Goal: Information Seeking & Learning: Learn about a topic

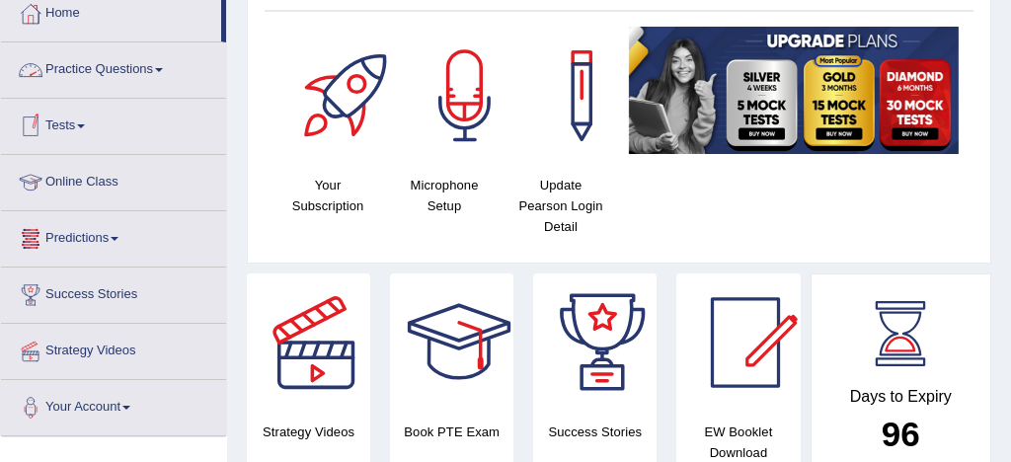
scroll to position [119, 0]
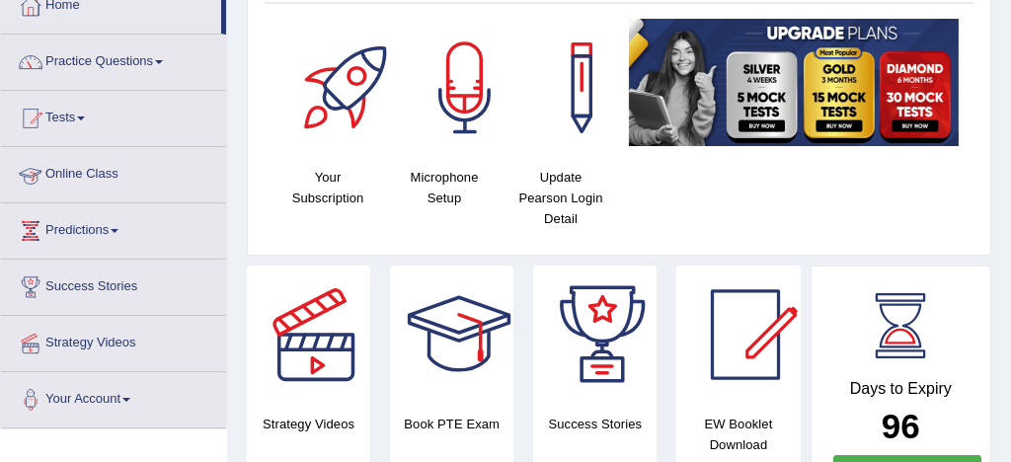
click at [134, 61] on link "Practice Questions" at bounding box center [113, 59] width 225 height 49
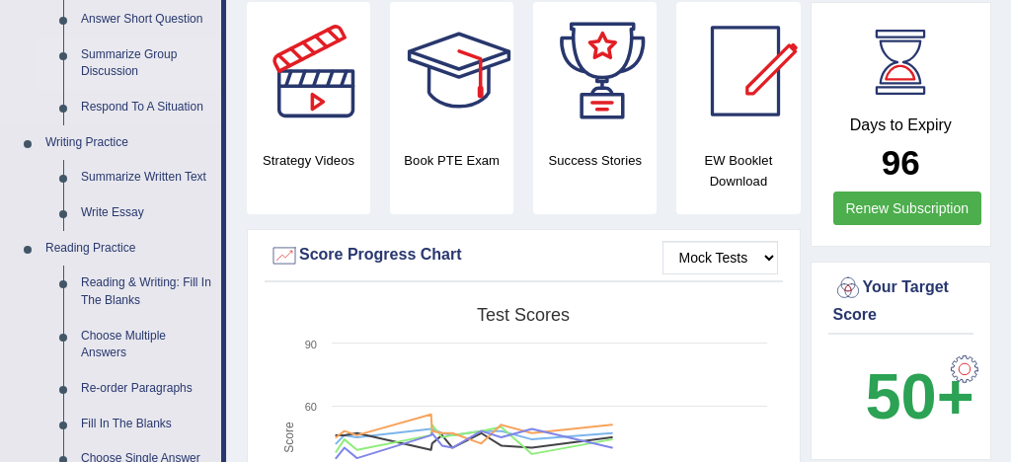
scroll to position [389, 0]
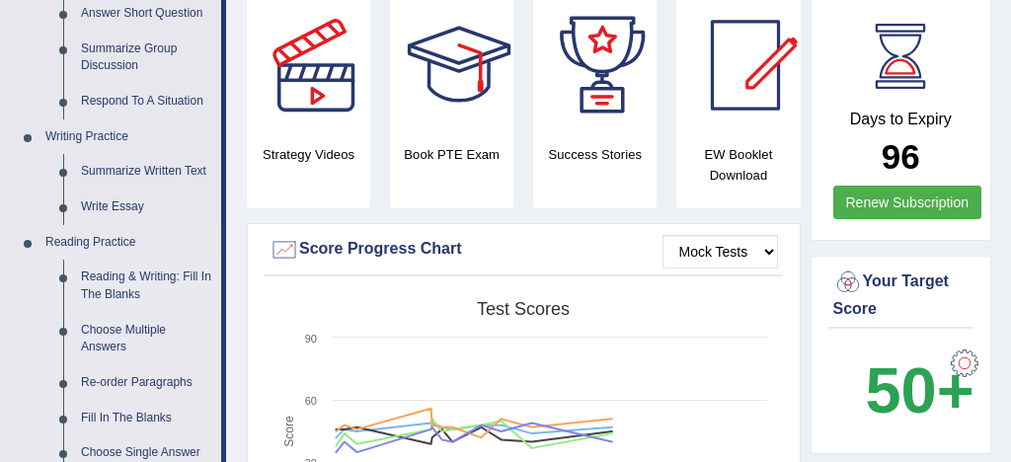
click at [170, 279] on link "Reading & Writing: Fill In The Blanks" at bounding box center [146, 286] width 149 height 52
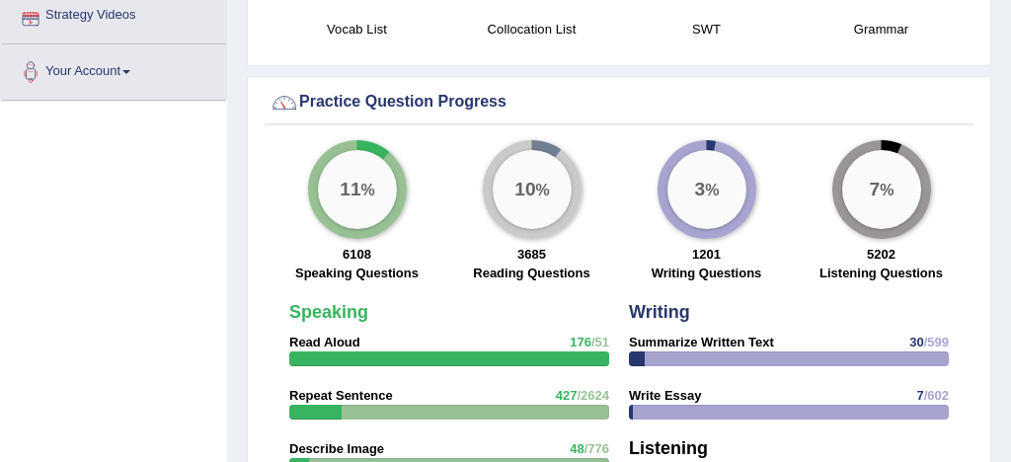
scroll to position [1454, 0]
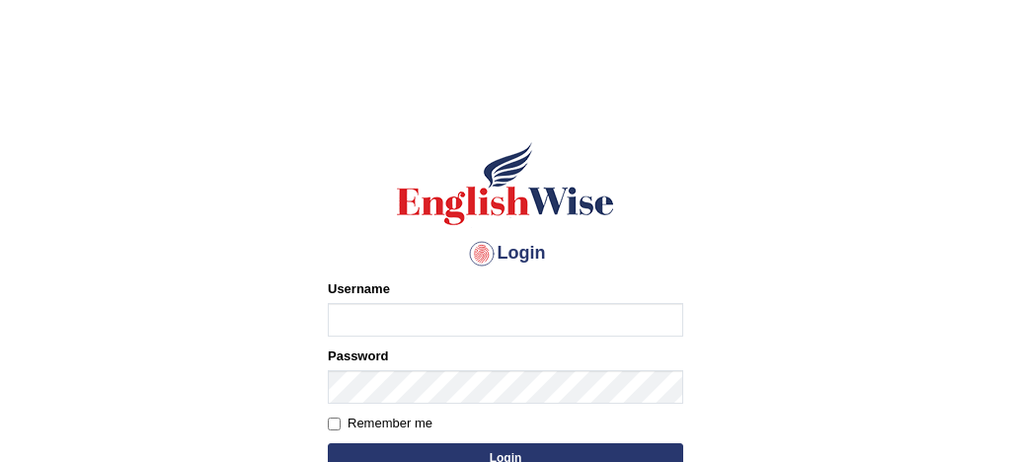
click at [170, 279] on body "Login Please fix the following errors: Username Password Remember me Login Don'…" at bounding box center [505, 281] width 1011 height 462
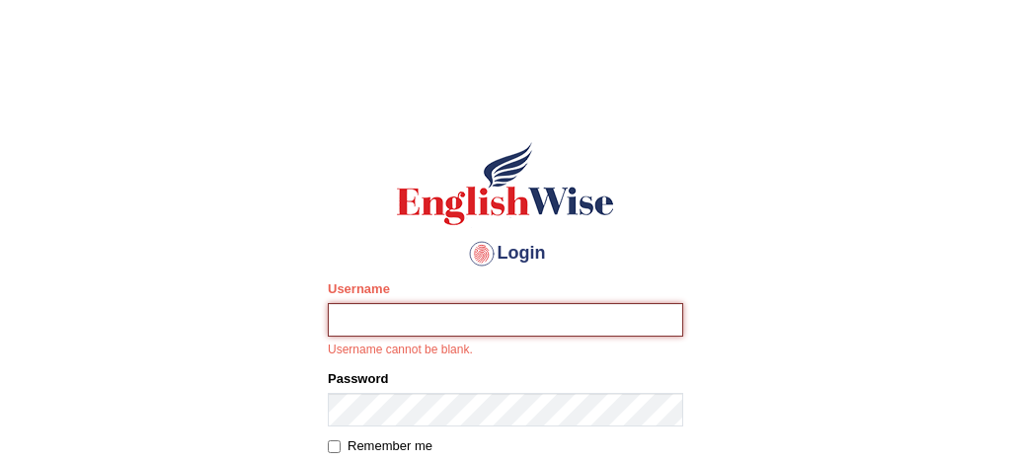
click at [389, 324] on input "Username" at bounding box center [505, 320] width 355 height 34
type input "sabitra"
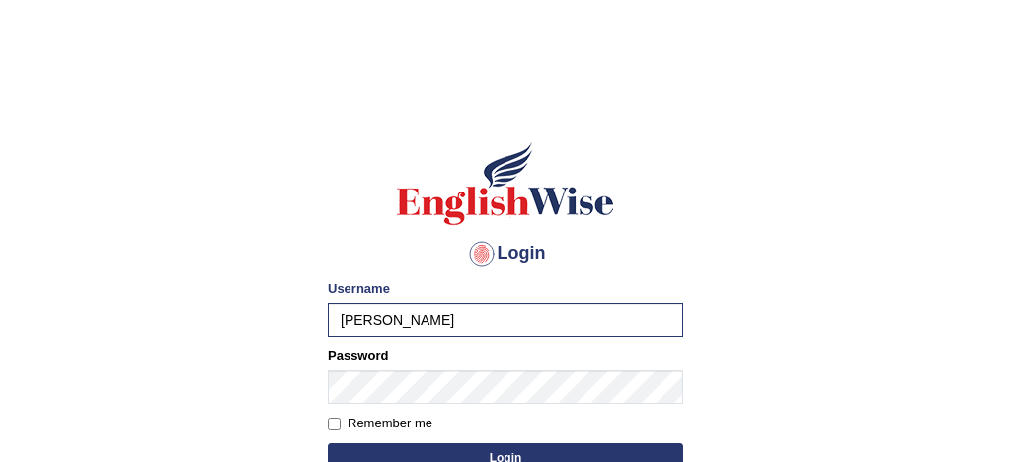
click at [516, 455] on button "Login" at bounding box center [505, 458] width 355 height 30
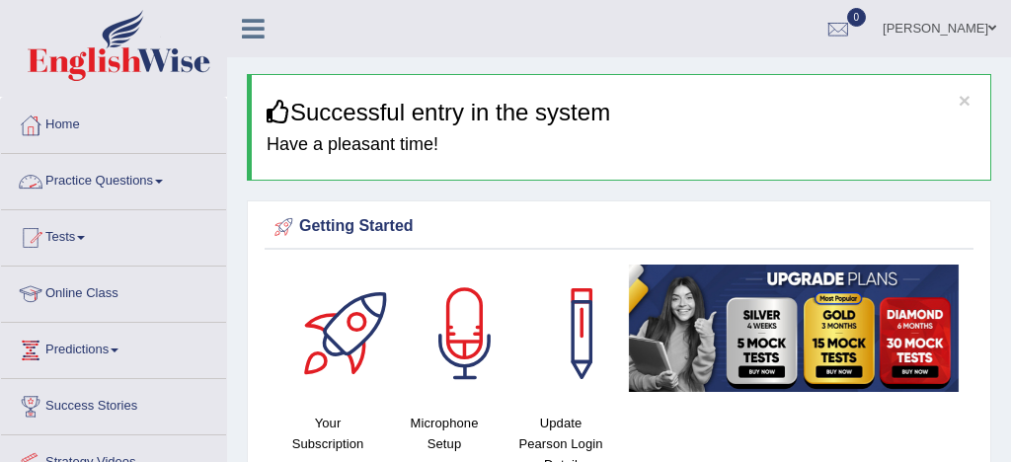
click at [95, 174] on link "Practice Questions" at bounding box center [113, 178] width 225 height 49
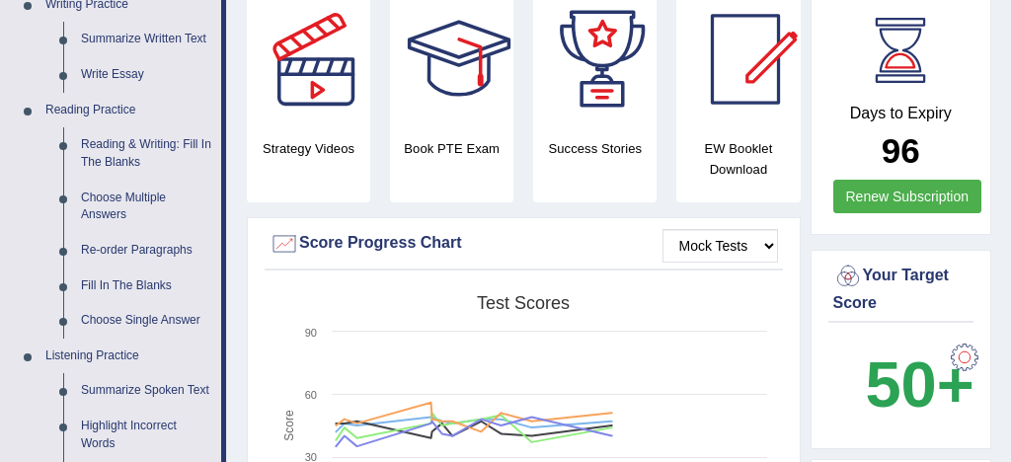
scroll to position [529, 0]
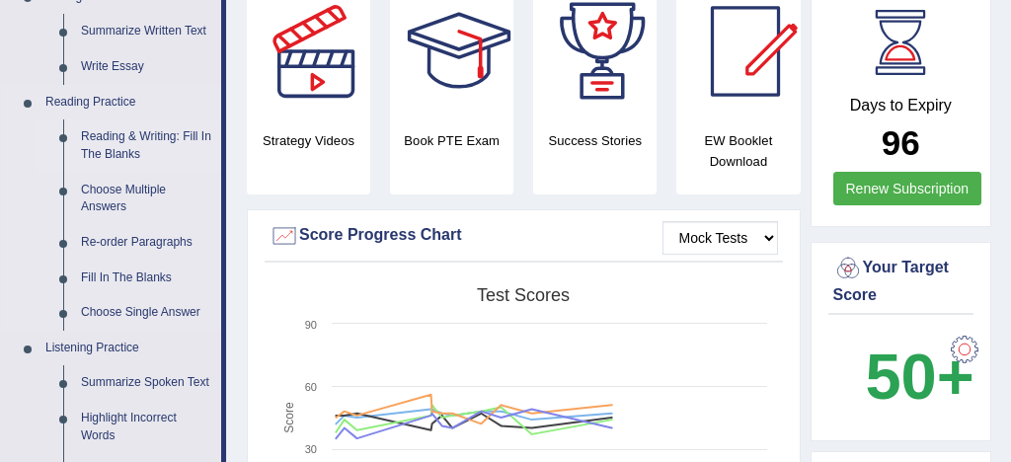
click at [182, 136] on link "Reading & Writing: Fill In The Blanks" at bounding box center [146, 145] width 149 height 52
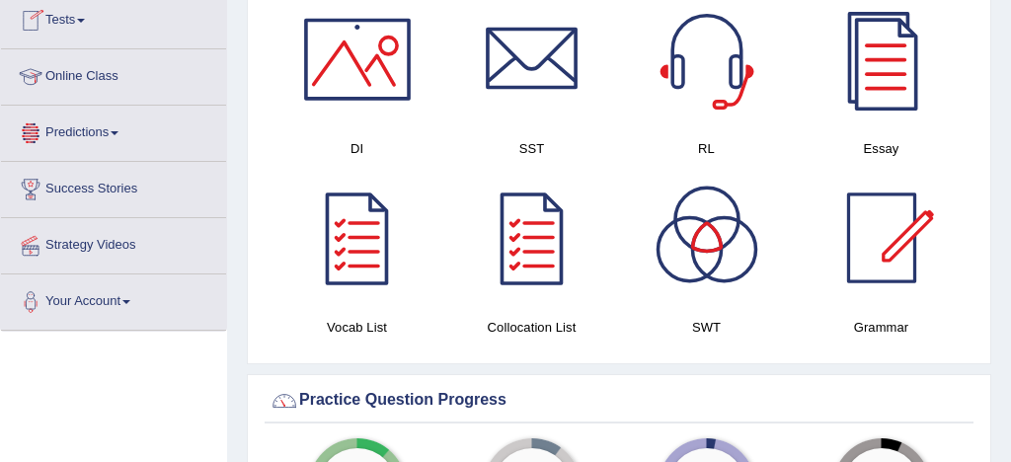
scroll to position [1282, 0]
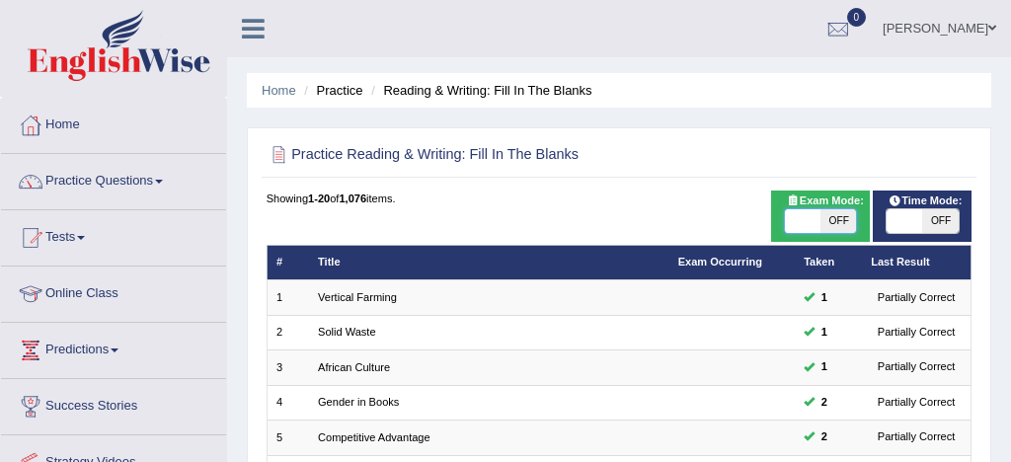
click at [810, 227] on span at bounding box center [803, 221] width 36 height 24
checkbox input "true"
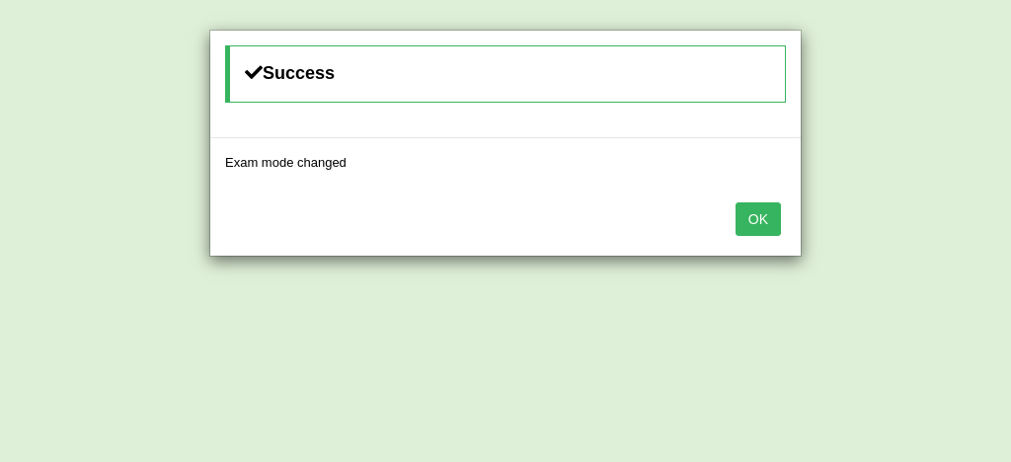
click at [766, 216] on button "OK" at bounding box center [757, 219] width 45 height 34
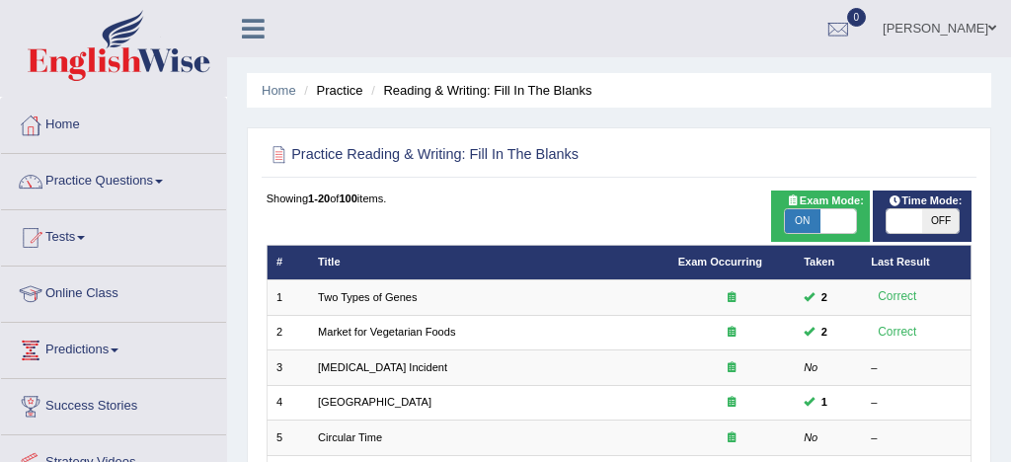
scroll to position [675, 0]
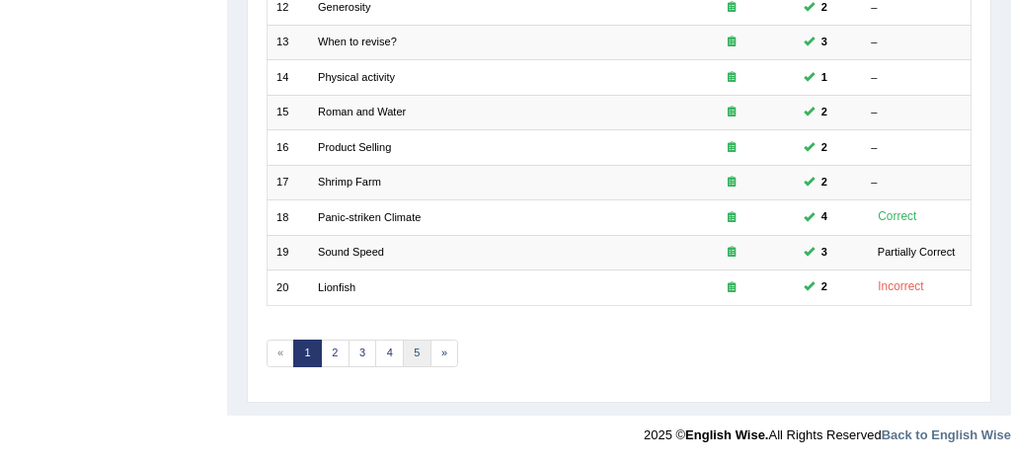
click at [416, 349] on link "5" at bounding box center [417, 354] width 29 height 28
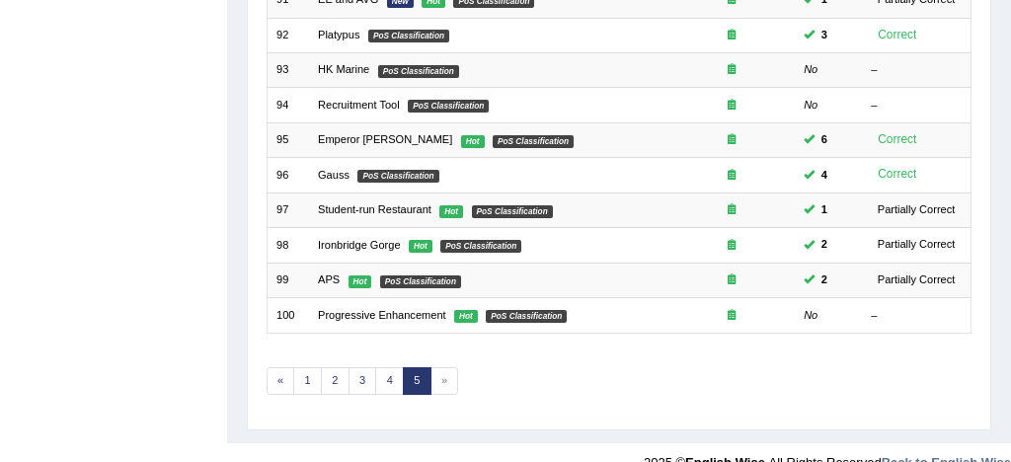
scroll to position [675, 0]
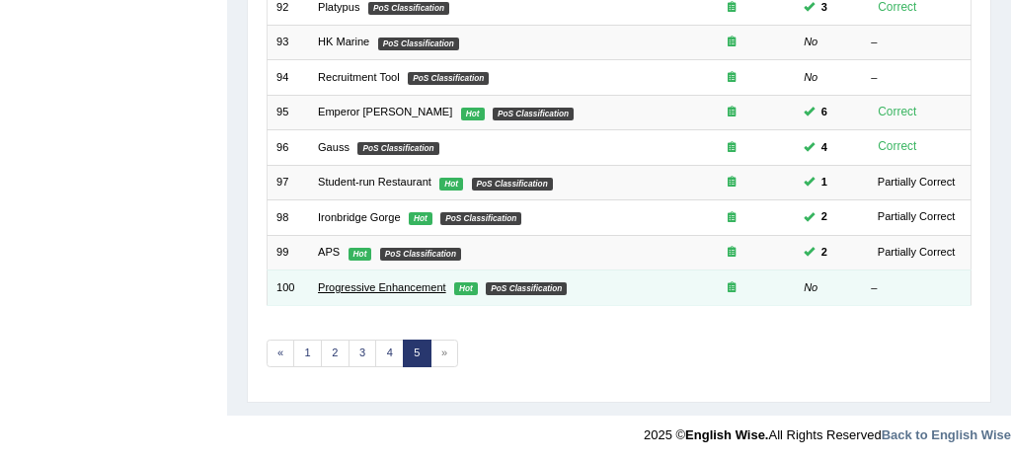
click at [414, 284] on link "Progressive Enhancement" at bounding box center [382, 287] width 128 height 12
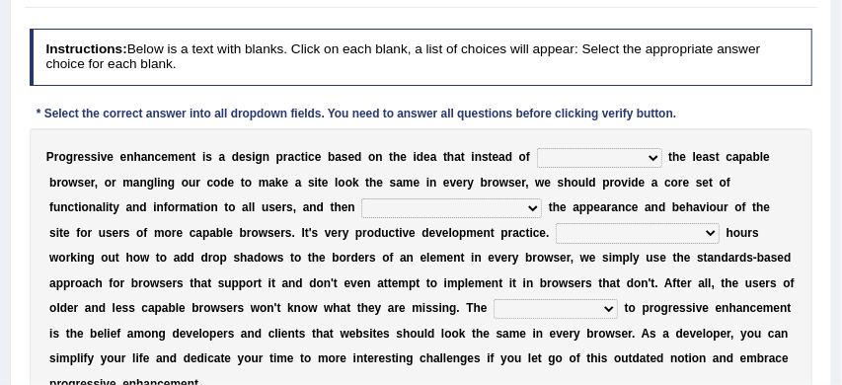
scroll to position [228, 0]
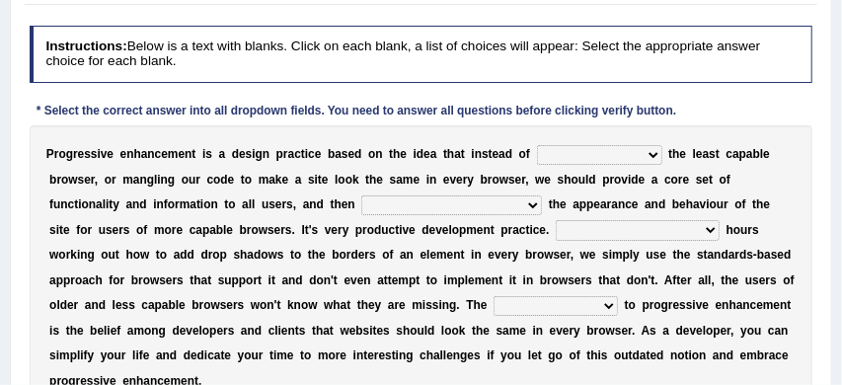
click at [652, 155] on select "designing for have to design have designed for be designing" at bounding box center [599, 155] width 125 height 20
select select "designing for"
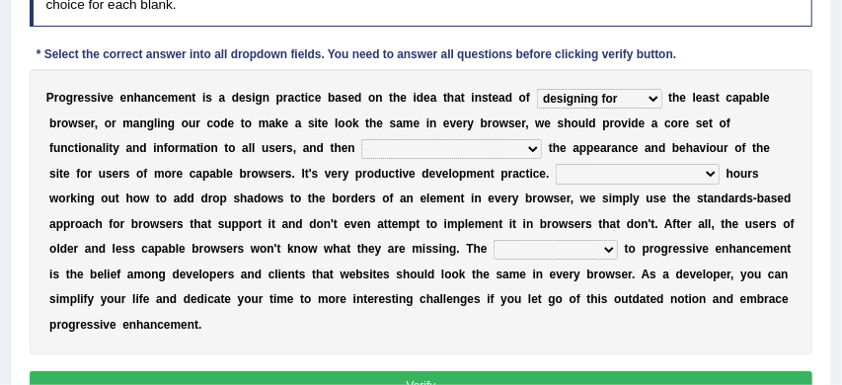
scroll to position [302, 0]
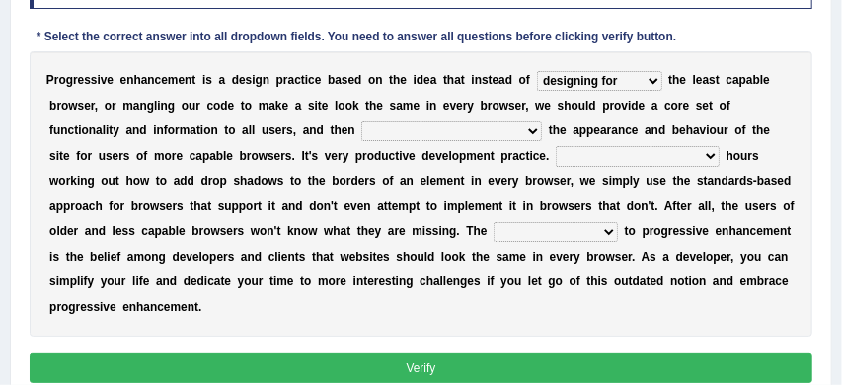
click at [533, 131] on select "with progress enhancement progressively enhance progress so enhancing progress …" at bounding box center [451, 131] width 181 height 20
click at [426, 135] on select "with progress enhancement progressively enhance progress so enhancing progress …" at bounding box center [451, 131] width 181 height 20
select select "progressively enhance"
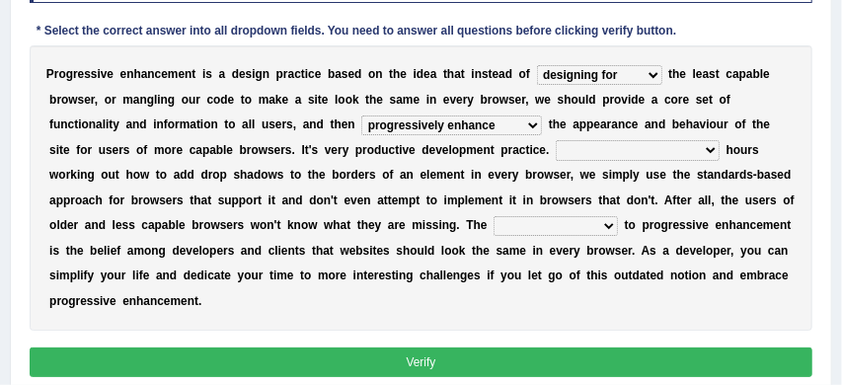
scroll to position [309, 0]
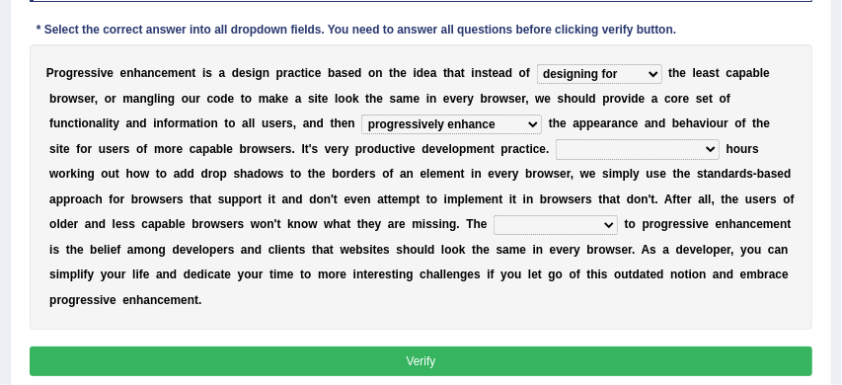
click at [684, 151] on select "In addition to developing Beside adding Whereby eliminating Instead of spending" at bounding box center [638, 149] width 164 height 20
click at [684, 149] on select "In addition to developing Beside adding Whereby eliminating Instead of spending" at bounding box center [638, 149] width 164 height 20
select select "Instead of spending"
click at [618, 225] on select "larger problem lesser benefit biggest challenge least assurance" at bounding box center [555, 225] width 124 height 20
select select "biggest challenge"
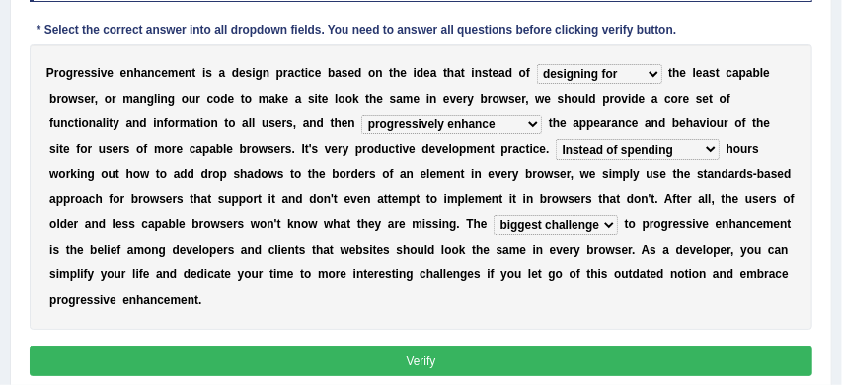
click at [439, 360] on button "Verify" at bounding box center [422, 360] width 784 height 29
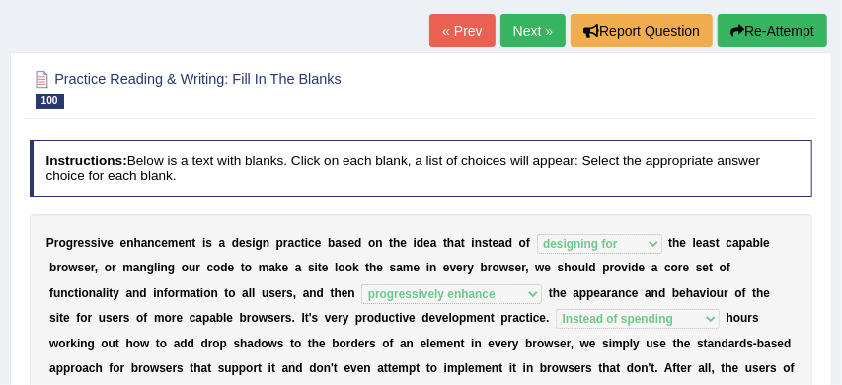
scroll to position [112, 0]
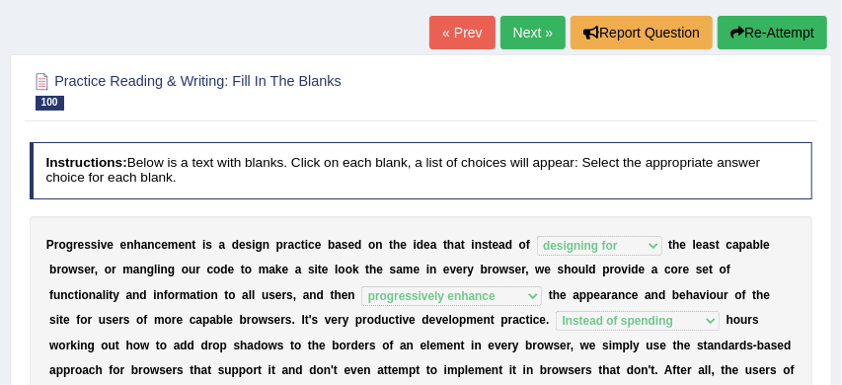
click at [530, 32] on link "Next »" at bounding box center [532, 33] width 65 height 34
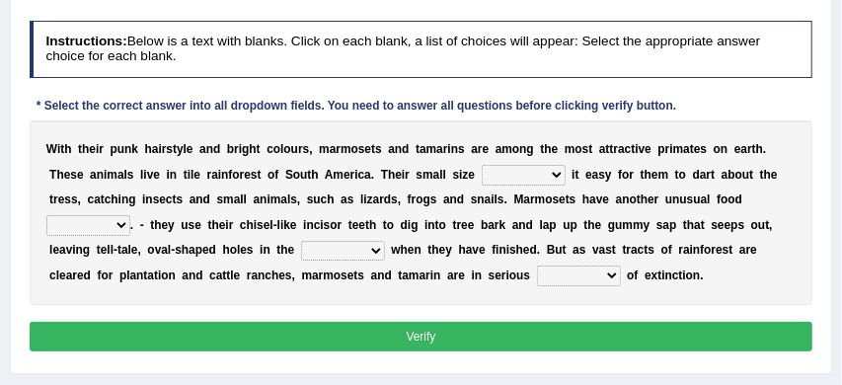
scroll to position [237, 0]
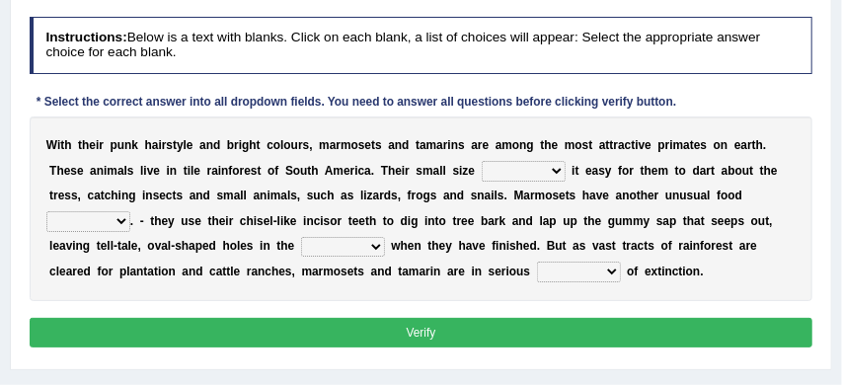
click at [555, 172] on select "does makes gets has" at bounding box center [524, 171] width 84 height 20
click at [555, 169] on select "does makes gets has" at bounding box center [524, 171] width 84 height 20
click at [553, 167] on select "does makes gets has" at bounding box center [524, 171] width 84 height 20
click at [558, 169] on select "does makes gets has" at bounding box center [524, 171] width 84 height 20
select select "gets"
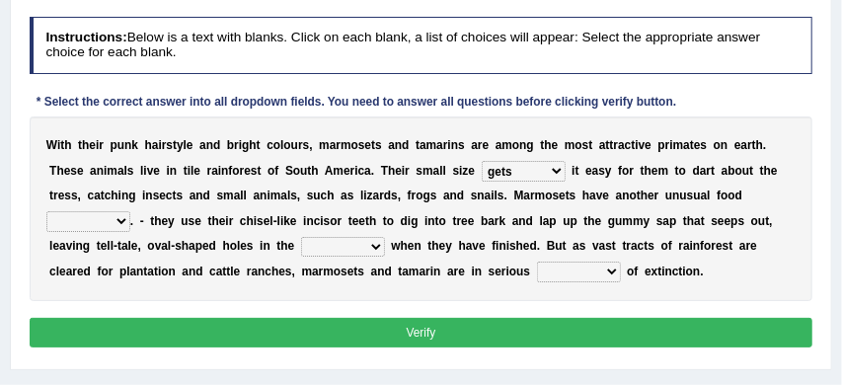
click at [120, 222] on select "source diet habit process" at bounding box center [88, 221] width 84 height 20
select select "source"
click at [121, 220] on select "source diet habit process" at bounding box center [88, 221] width 84 height 20
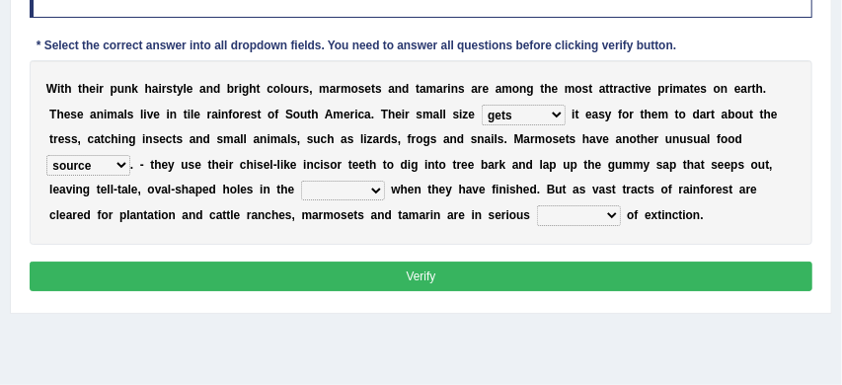
scroll to position [298, 0]
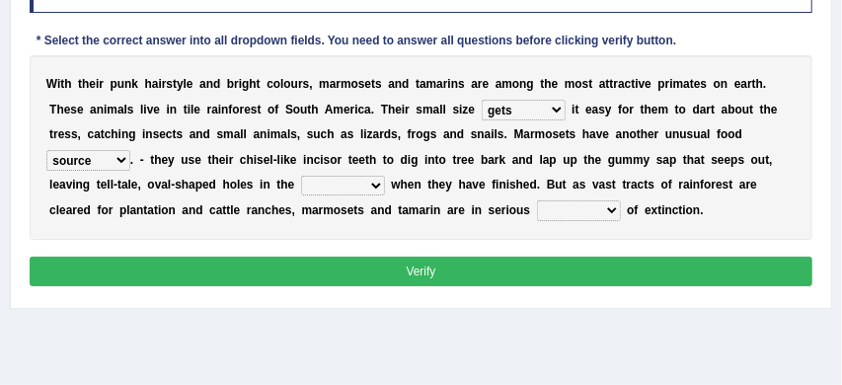
click at [376, 187] on select "skin branches mouth ground" at bounding box center [343, 186] width 84 height 20
select select "skin"
click at [614, 208] on select "doubt trouble way danger" at bounding box center [579, 210] width 84 height 20
select select "way"
click at [568, 263] on button "Verify" at bounding box center [422, 271] width 784 height 29
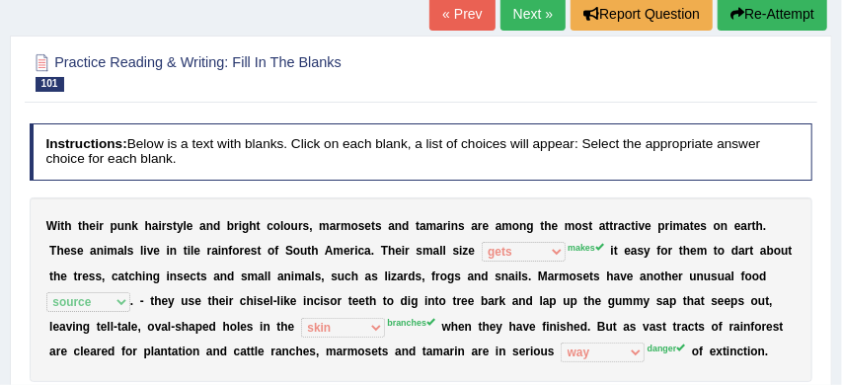
scroll to position [121, 0]
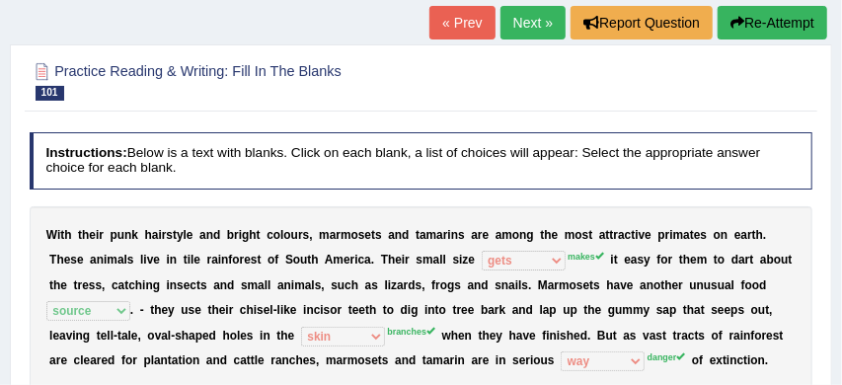
click at [782, 26] on button "Re-Attempt" at bounding box center [773, 23] width 110 height 34
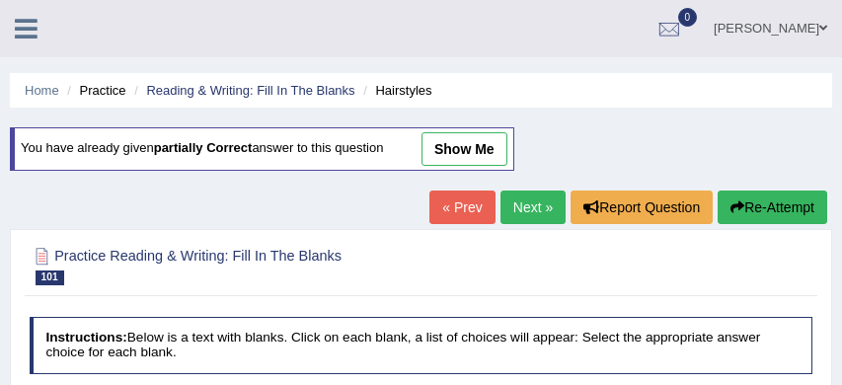
scroll to position [246, 0]
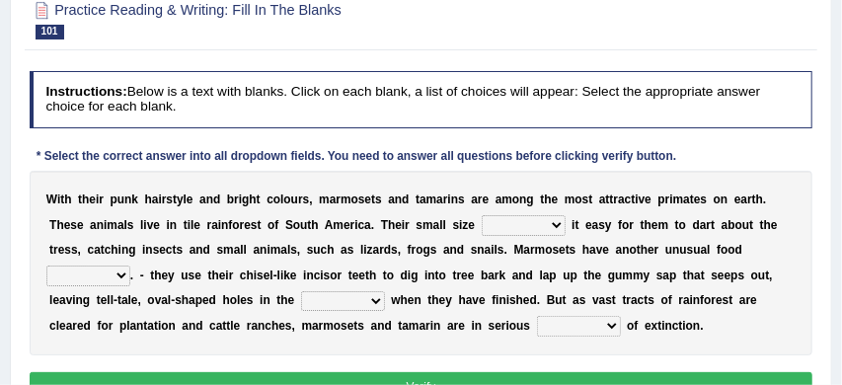
click at [556, 225] on select "does makes gets has" at bounding box center [524, 225] width 84 height 20
select select "makes"
click at [123, 277] on select "source diet habit process" at bounding box center [88, 275] width 84 height 20
select select "source"
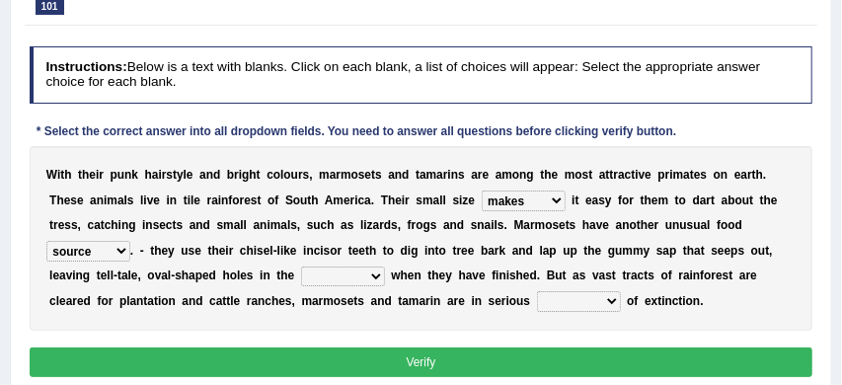
scroll to position [276, 0]
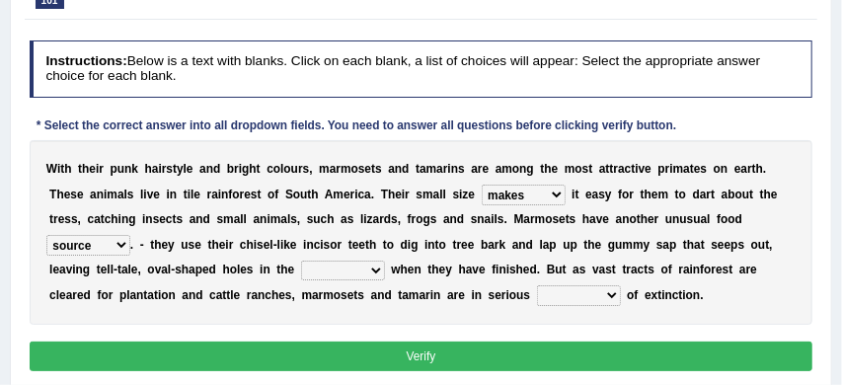
click at [381, 270] on select "skin branches mouth ground" at bounding box center [343, 271] width 84 height 20
select select "branches"
click at [618, 295] on select "doubt trouble way danger" at bounding box center [579, 295] width 84 height 20
select select "danger"
click at [582, 357] on button "Verify" at bounding box center [422, 355] width 784 height 29
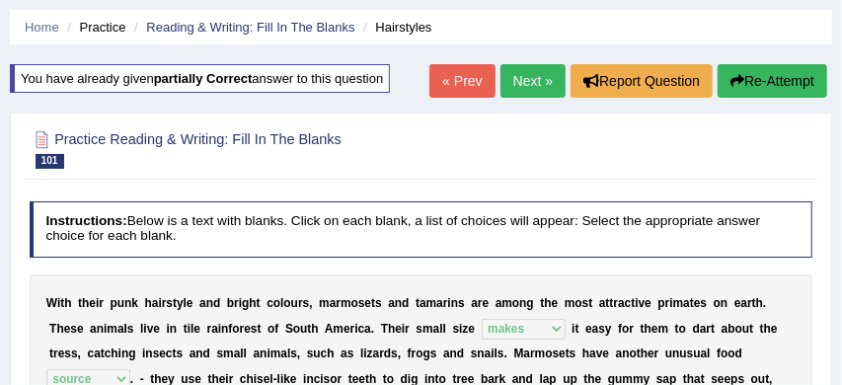
scroll to position [59, 0]
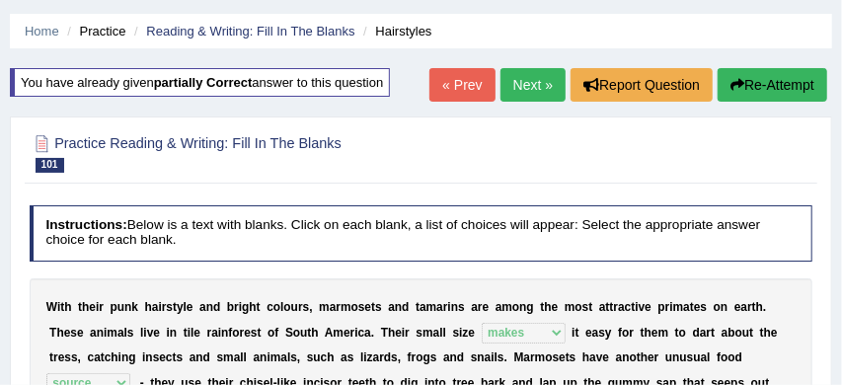
click at [530, 84] on link "Next »" at bounding box center [532, 85] width 65 height 34
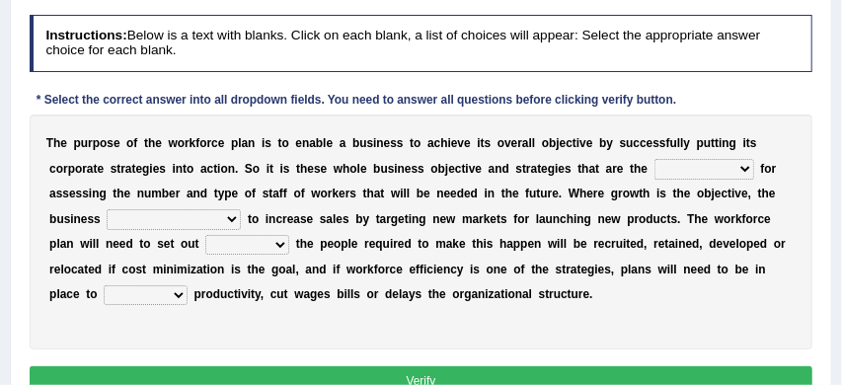
scroll to position [244, 0]
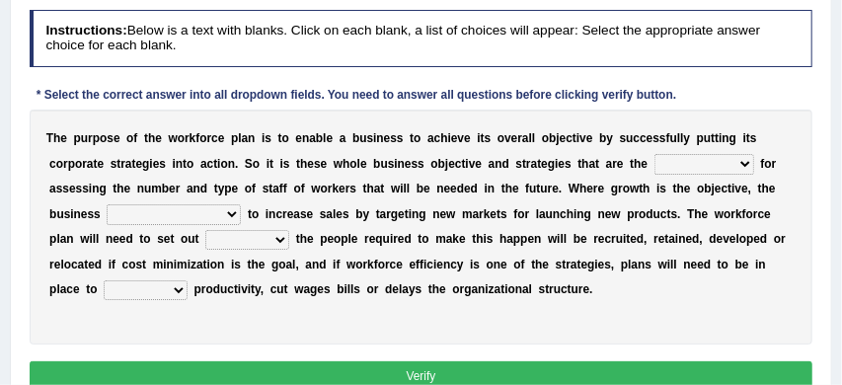
click at [746, 164] on select "take-off starting point square one day one" at bounding box center [704, 164] width 100 height 20
select select "starting point"
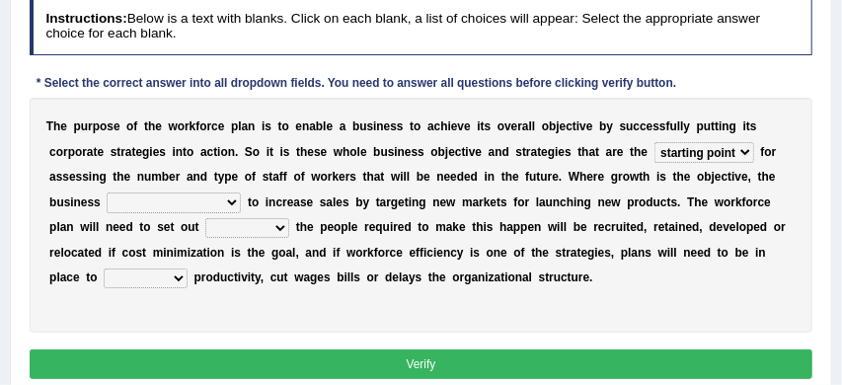
scroll to position [257, 0]
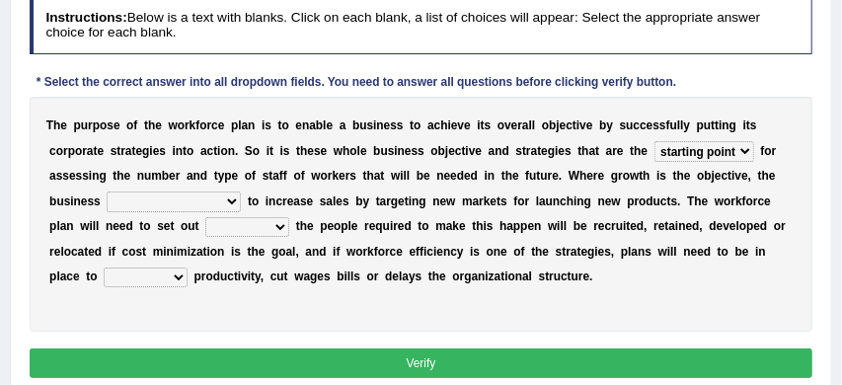
click at [231, 201] on select "was planning have been planning planned may be planning" at bounding box center [174, 201] width 134 height 20
select select "have been planning"
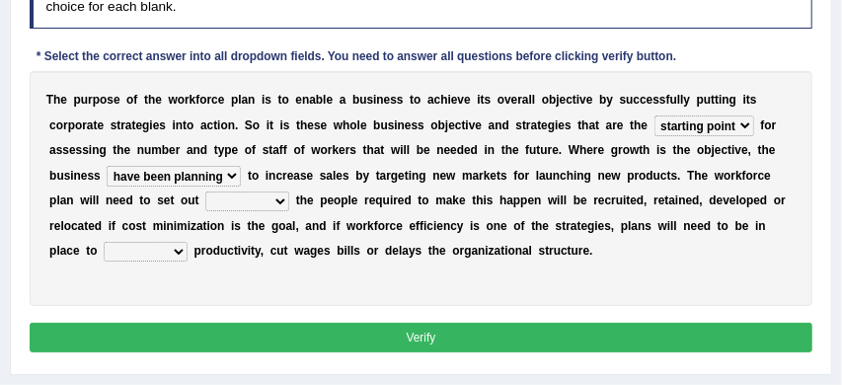
scroll to position [284, 0]
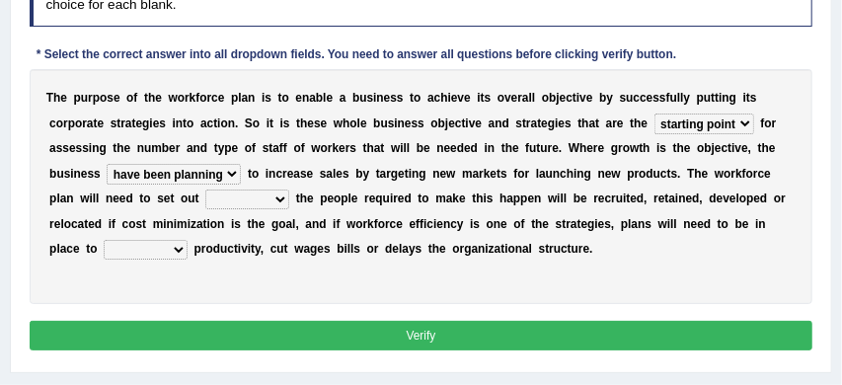
click at [282, 201] on select "that what how which" at bounding box center [247, 199] width 84 height 20
select select "how"
click at [186, 247] on select "boost innovate release renew" at bounding box center [146, 250] width 84 height 20
select select "innovate"
click at [276, 340] on button "Verify" at bounding box center [422, 335] width 784 height 29
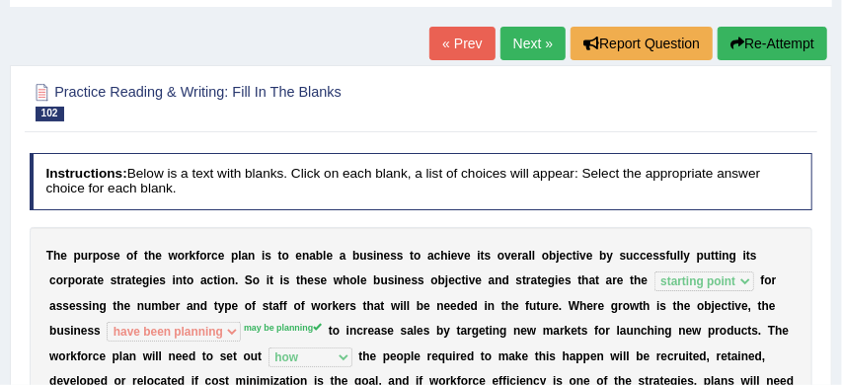
scroll to position [83, 0]
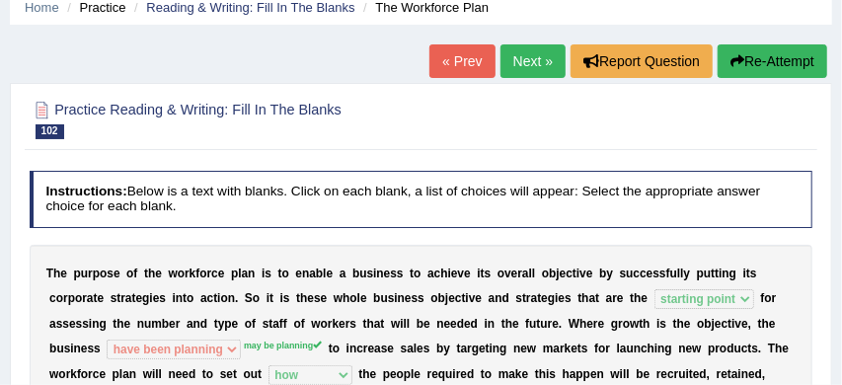
click at [783, 61] on button "Re-Attempt" at bounding box center [773, 61] width 110 height 34
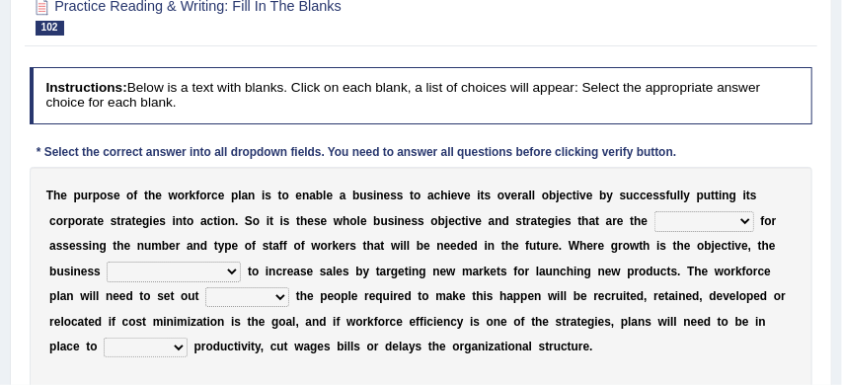
scroll to position [250, 0]
click at [747, 220] on select "take-off starting point square one day one" at bounding box center [704, 221] width 100 height 20
select select "starting point"
click at [230, 269] on select "was planning have been planning planned may be planning" at bounding box center [174, 272] width 134 height 20
select select "may be planning"
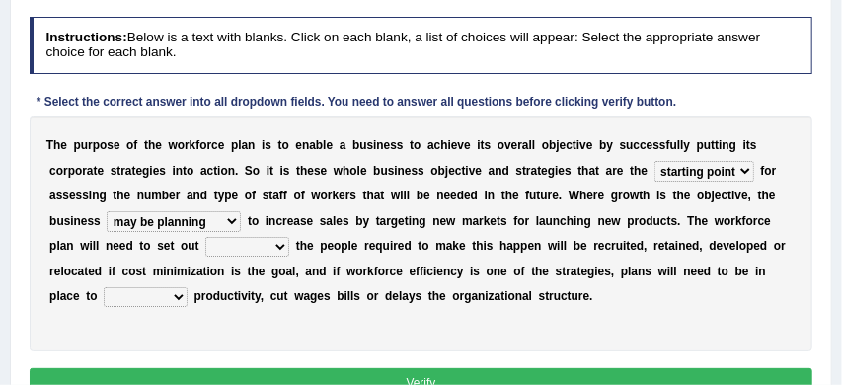
scroll to position [302, 0]
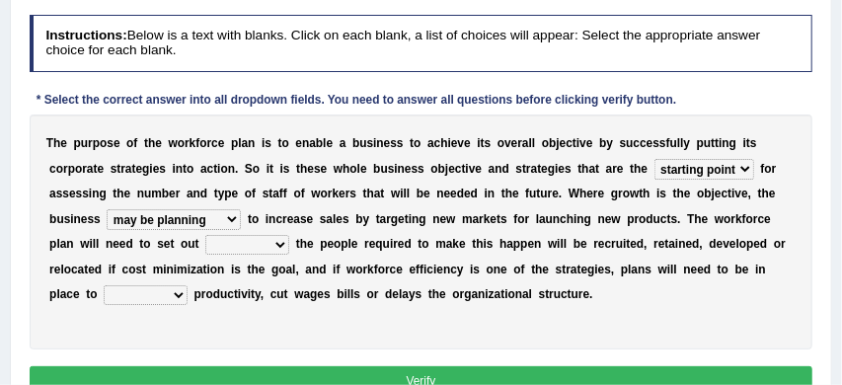
click at [281, 244] on select "that what how which" at bounding box center [247, 245] width 84 height 20
select select "how"
click at [180, 294] on select "boost innovate release renew" at bounding box center [146, 295] width 84 height 20
select select "boost"
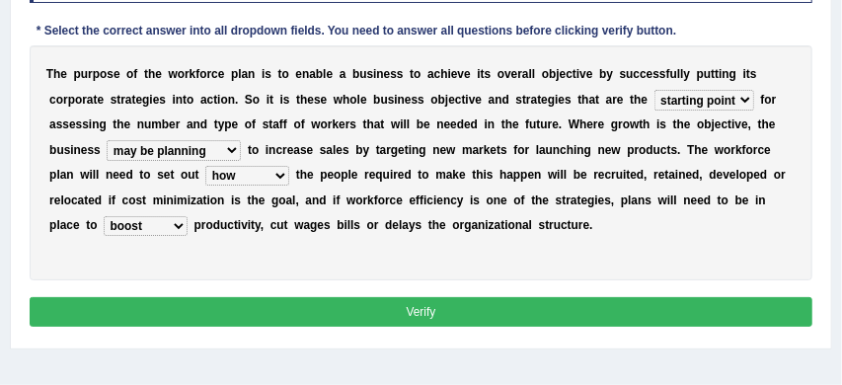
scroll to position [383, 0]
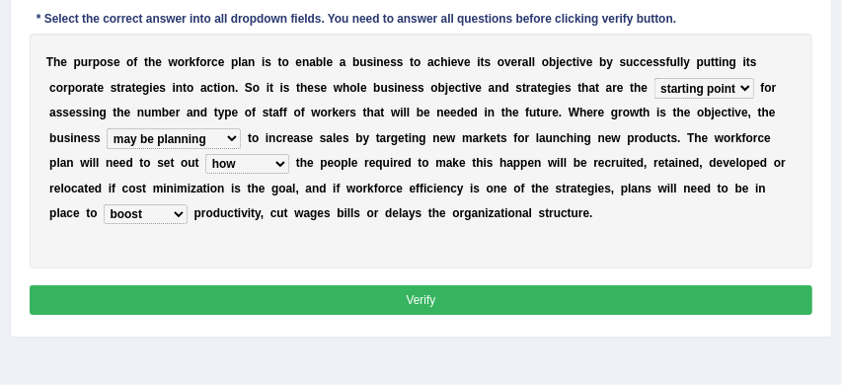
click at [361, 297] on button "Verify" at bounding box center [422, 299] width 784 height 29
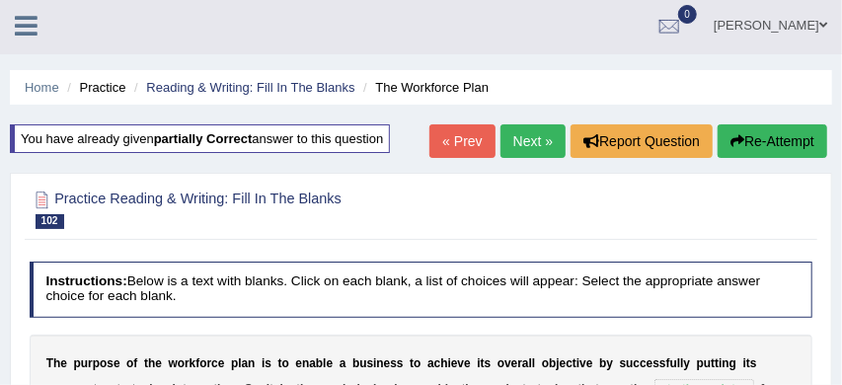
scroll to position [0, 0]
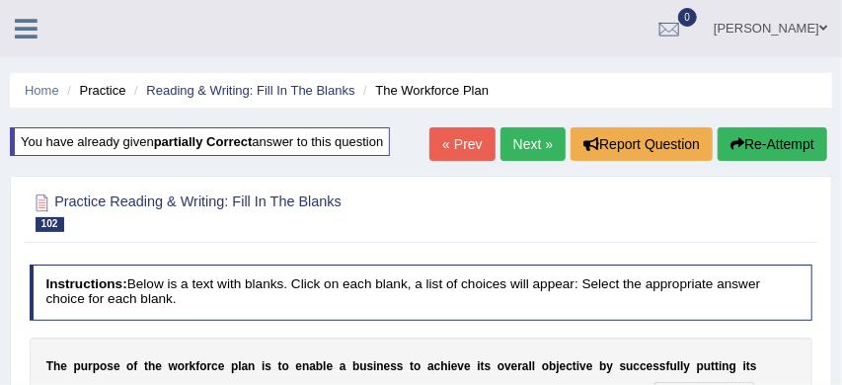
click at [524, 146] on link "Next »" at bounding box center [532, 144] width 65 height 34
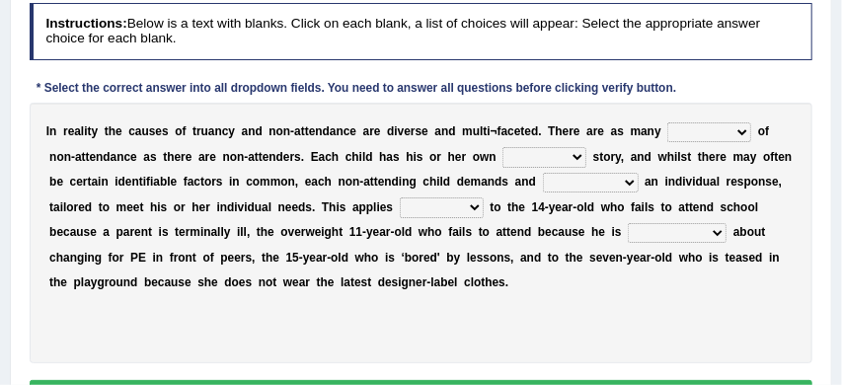
scroll to position [253, 0]
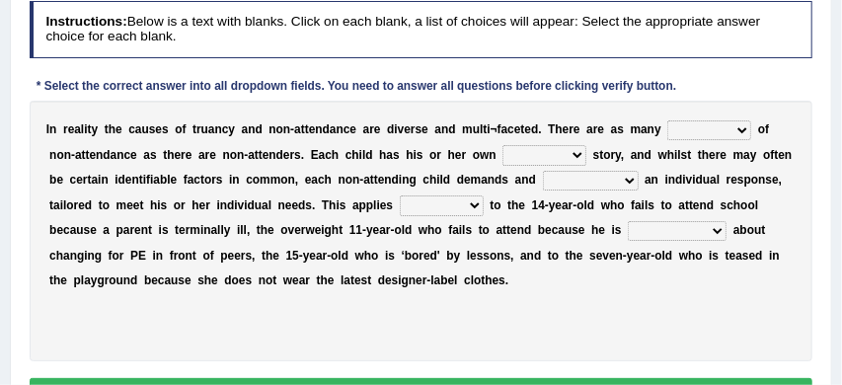
click at [742, 127] on select "initiations launches sparks causes" at bounding box center [709, 130] width 84 height 20
select select "causes"
click at [580, 153] on select "only unique special typical" at bounding box center [544, 155] width 84 height 20
select select "unique"
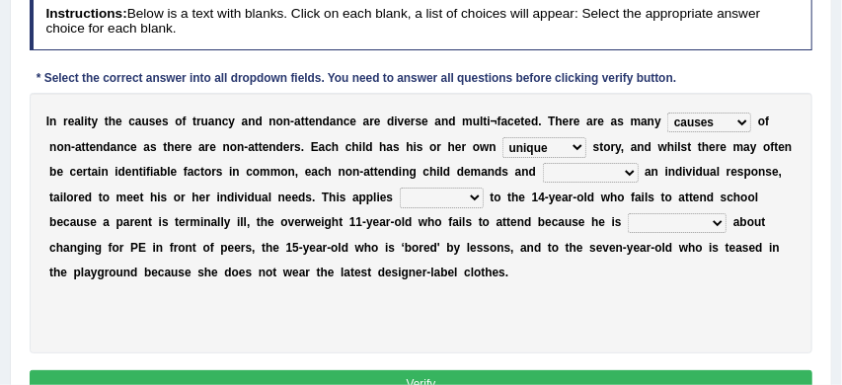
click at [628, 176] on select "deserves earns necessitates qualifies" at bounding box center [591, 173] width 96 height 20
select select "qualifies"
click at [471, 199] on select "equally equitably fairly impartially" at bounding box center [442, 198] width 84 height 20
select select "equally"
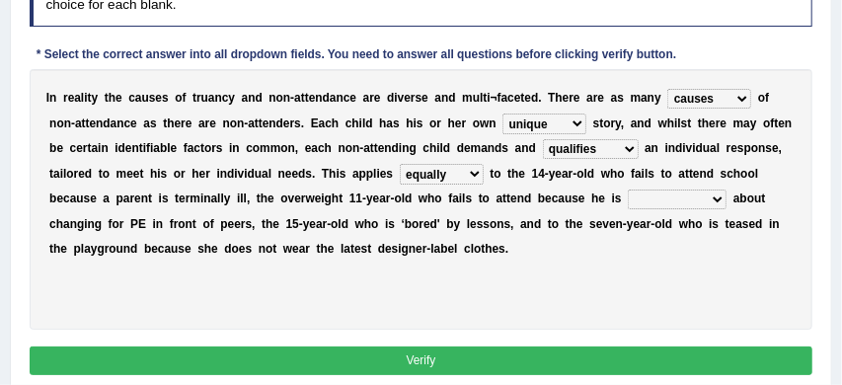
scroll to position [286, 0]
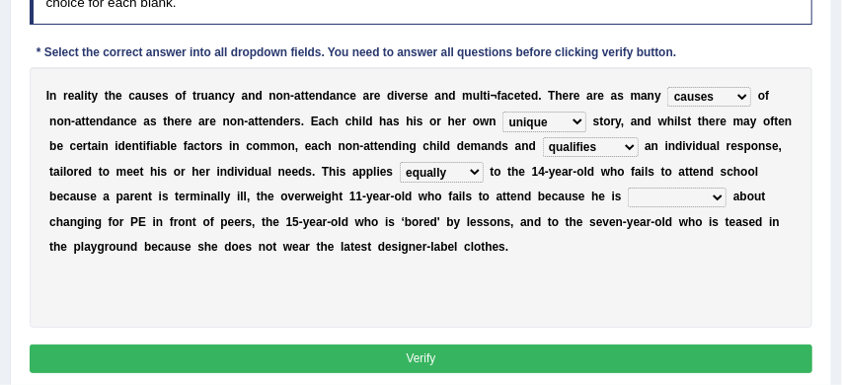
click at [718, 194] on select "embarrassed restrained reticent taciturn" at bounding box center [677, 198] width 99 height 20
select select "embarrassed"
click at [502, 359] on button "Verify" at bounding box center [422, 358] width 784 height 29
